Goal: Check status: Check status

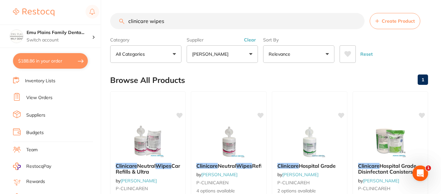
scroll to position [50, 0]
click at [44, 93] on li "View Orders" at bounding box center [57, 98] width 88 height 10
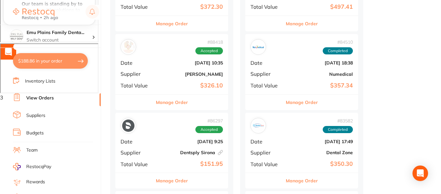
scroll to position [294, 0]
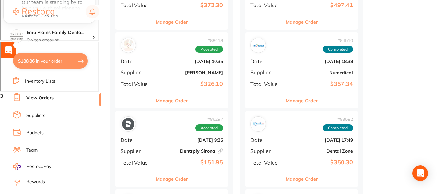
click at [177, 70] on b "[PERSON_NAME]" at bounding box center [190, 72] width 65 height 5
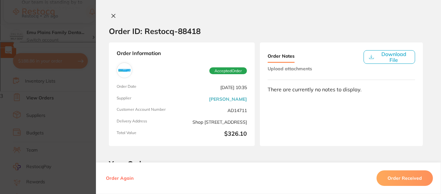
click at [112, 16] on icon at bounding box center [114, 16] width 4 height 4
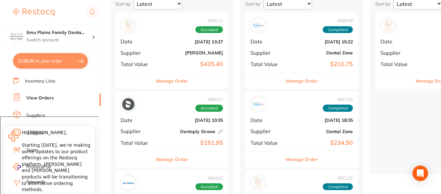
scroll to position [78, 0]
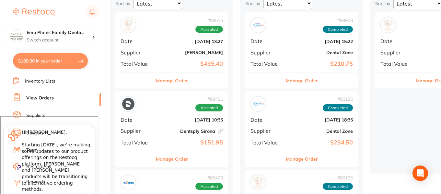
click at [148, 124] on div "# 88421 Accepted Date [DATE] 10:35 Supplier Dentsply Sirona This order has been…" at bounding box center [171, 121] width 113 height 60
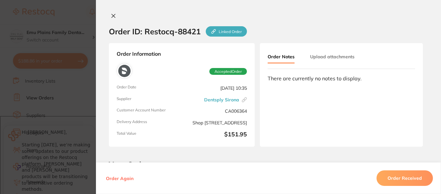
click at [112, 13] on button at bounding box center [113, 16] width 9 height 7
